Goal: Find specific page/section: Find specific page/section

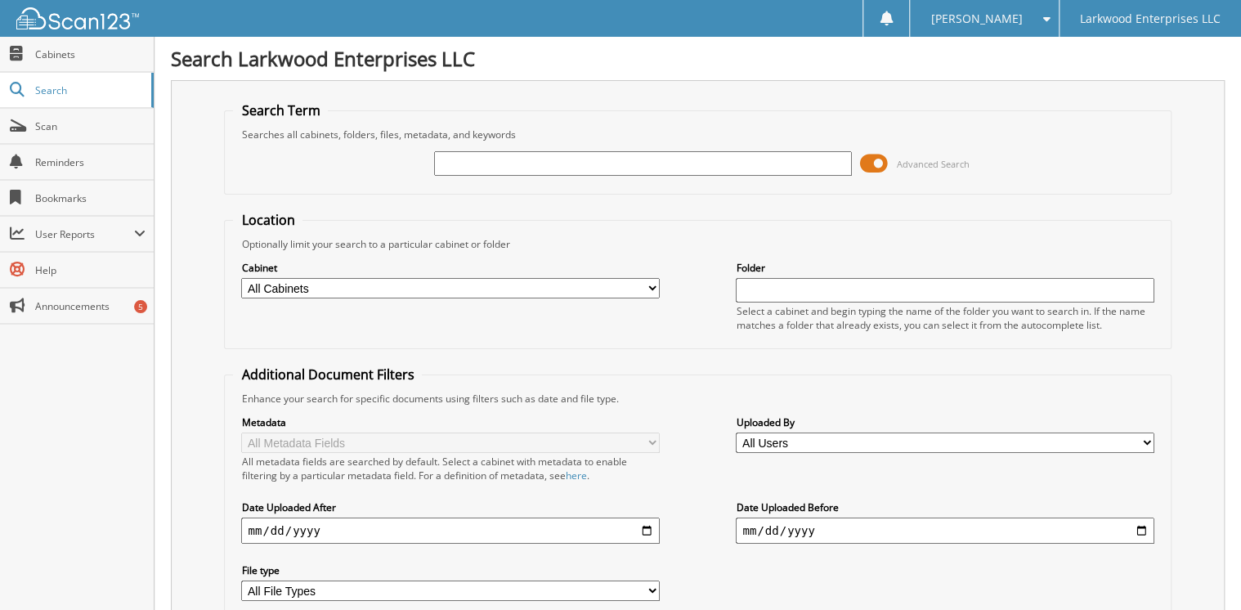
click at [511, 160] on input "text" at bounding box center [643, 163] width 418 height 25
type input "10790"
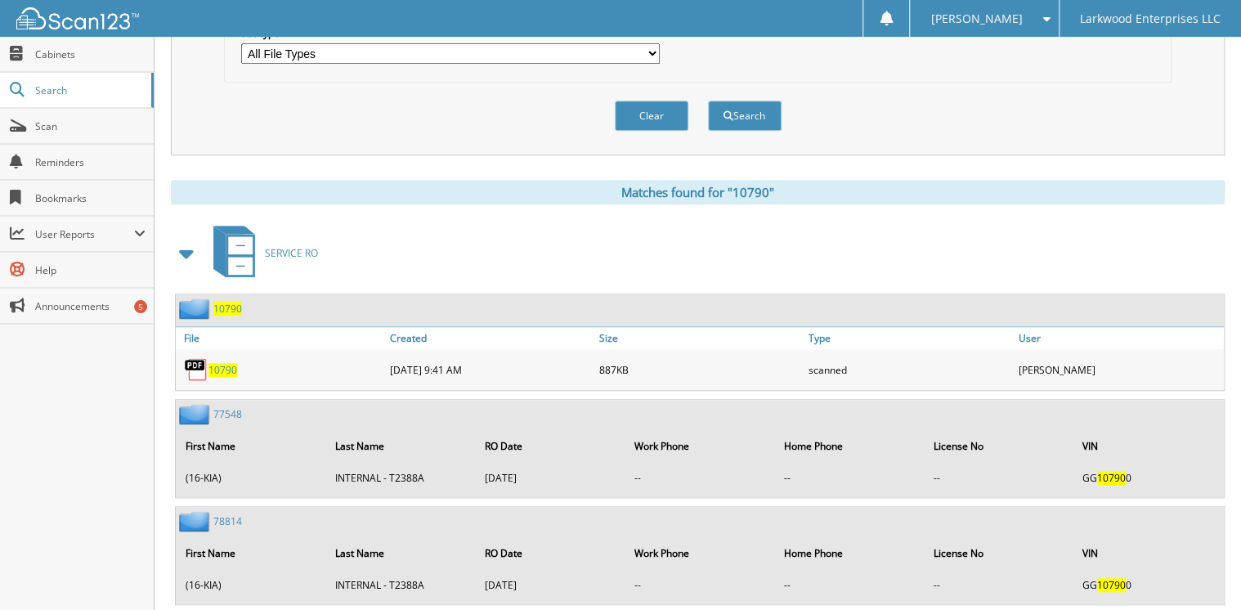
scroll to position [557, 0]
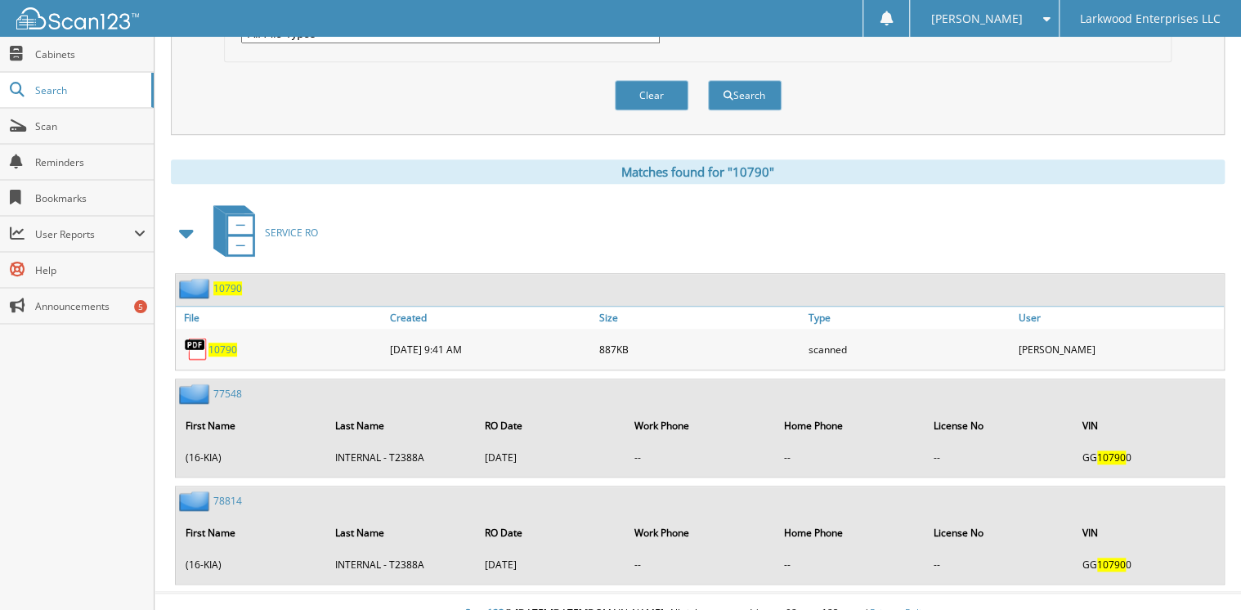
click at [221, 342] on span "10790" at bounding box center [222, 349] width 29 height 14
